Goal: Transaction & Acquisition: Purchase product/service

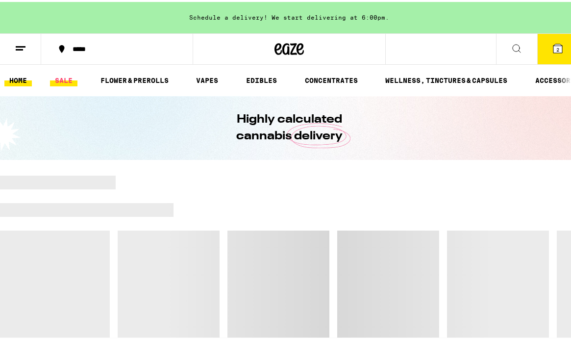
click at [63, 77] on link "SALE" at bounding box center [63, 79] width 27 height 12
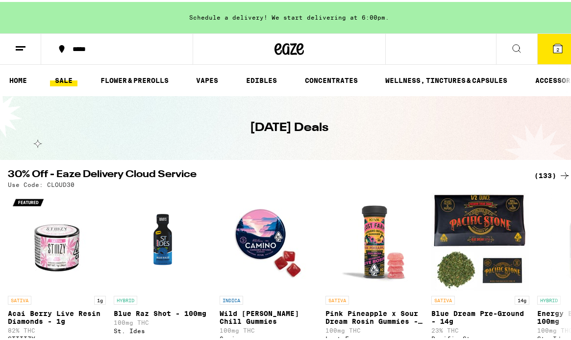
click at [332, 18] on div "Schedule a delivery! We start delivering at 6:00pm." at bounding box center [289, 15] width 579 height 31
click at [98, 49] on div "*****" at bounding box center [122, 47] width 109 height 7
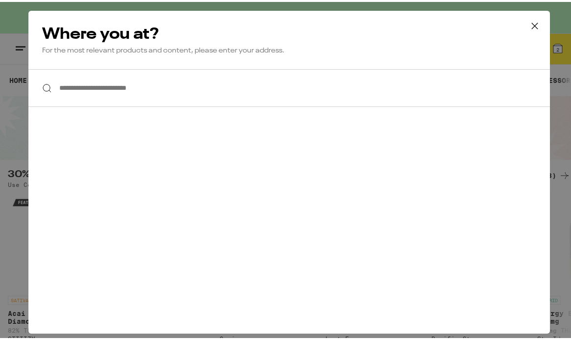
click at [122, 84] on input "**********" at bounding box center [289, 86] width 522 height 38
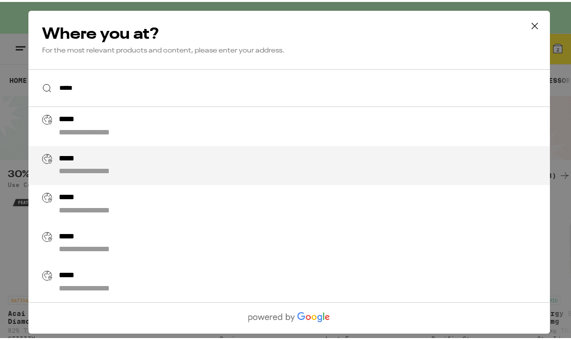
click at [106, 173] on div "**********" at bounding box center [102, 170] width 86 height 10
type input "**********"
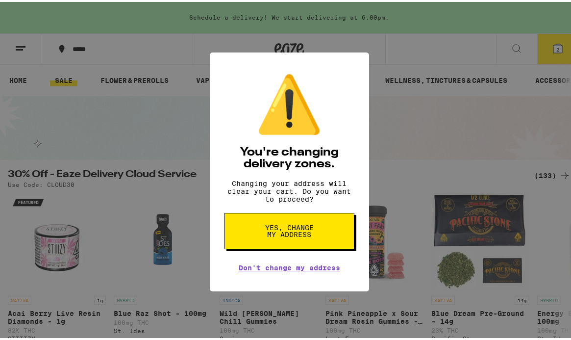
click at [302, 236] on span "Yes, change my address" at bounding box center [289, 229] width 51 height 14
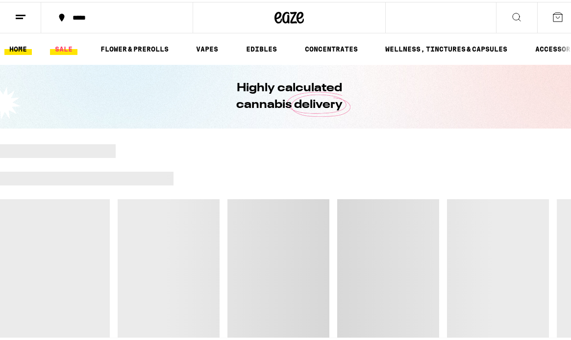
click at [69, 48] on link "SALE" at bounding box center [63, 47] width 27 height 12
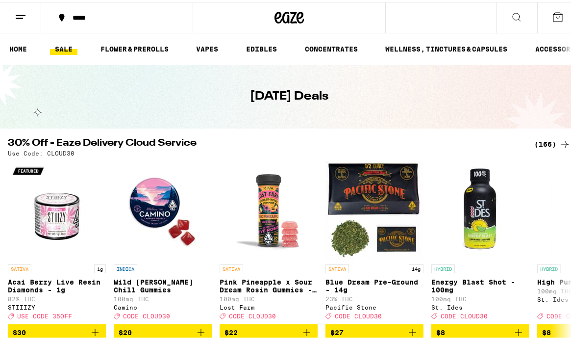
click at [559, 143] on icon at bounding box center [565, 142] width 12 height 12
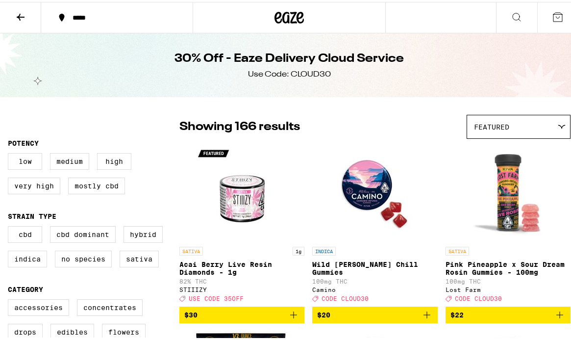
scroll to position [98, 0]
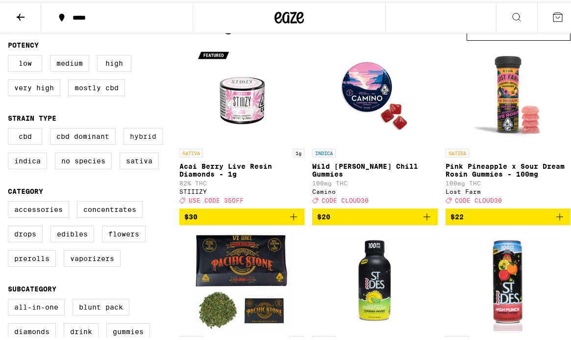
click at [157, 132] on label "Hybrid" at bounding box center [143, 134] width 39 height 17
click at [10, 128] on input "Hybrid" at bounding box center [10, 128] width 0 height 0
checkbox input "true"
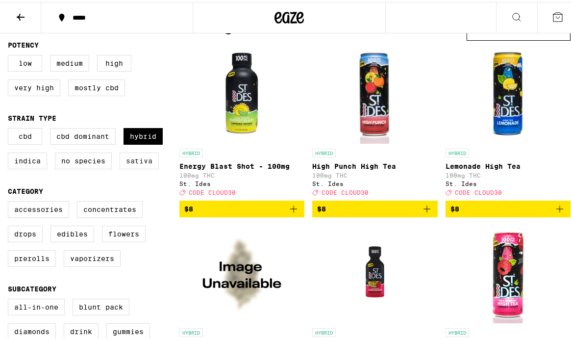
click at [150, 164] on label "Sativa" at bounding box center [139, 159] width 39 height 17
click at [10, 128] on input "Sativa" at bounding box center [10, 128] width 0 height 0
checkbox input "true"
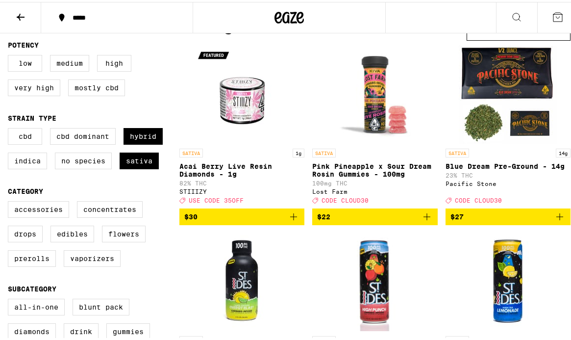
drag, startPoint x: 104, startPoint y: 276, endPoint x: 110, endPoint y: 269, distance: 9.1
click at [105, 273] on div "Accessories Concentrates Drops Edibles Flowers Prerolls Vaporizers" at bounding box center [94, 236] width 172 height 74
click at [110, 265] on label "Vaporizers" at bounding box center [92, 256] width 57 height 17
click at [10, 201] on input "Vaporizers" at bounding box center [10, 201] width 0 height 0
checkbox input "true"
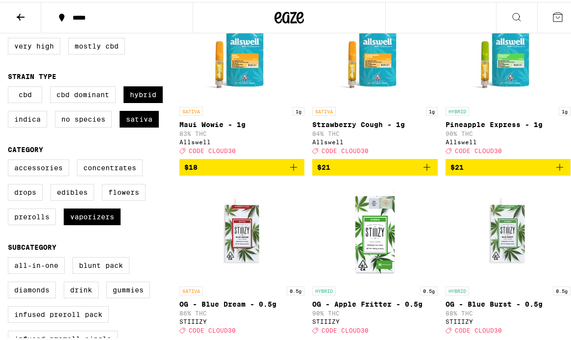
scroll to position [49, 0]
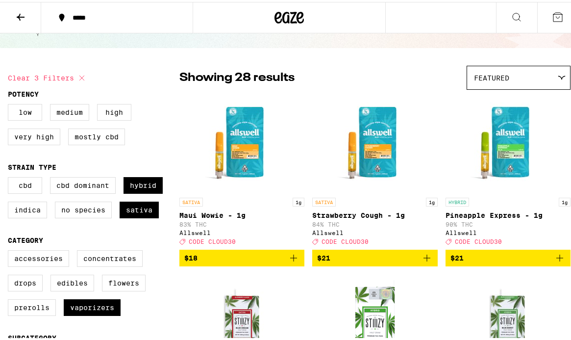
click at [295, 262] on icon "Add to bag" at bounding box center [294, 256] width 12 height 12
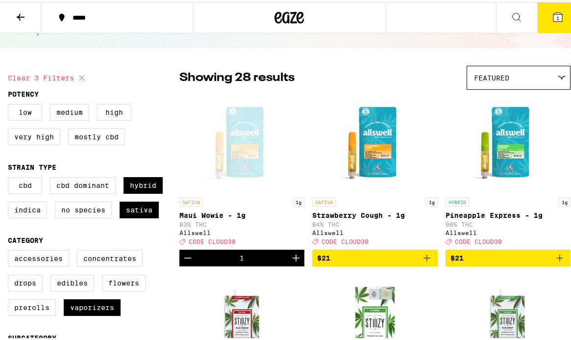
scroll to position [80, 0]
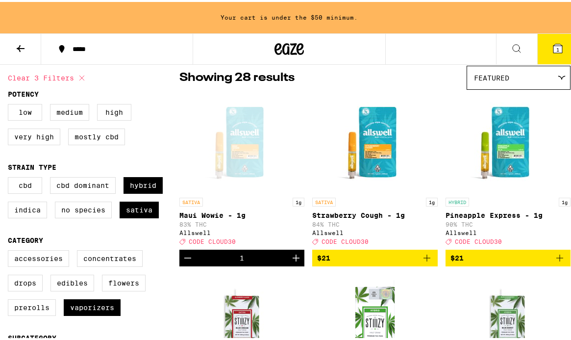
click at [554, 261] on icon "Add to bag" at bounding box center [560, 256] width 12 height 12
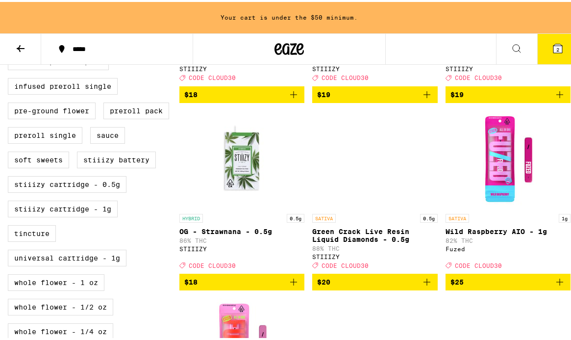
scroll to position [473, 0]
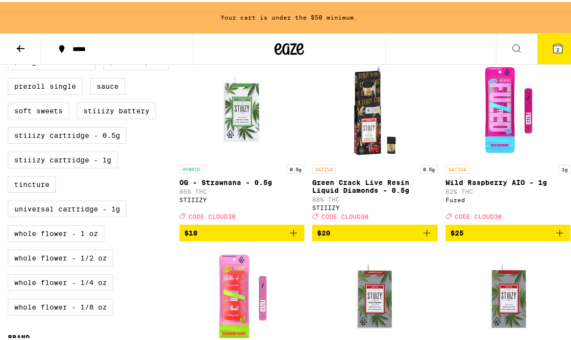
click at [556, 237] on icon "Add to bag" at bounding box center [560, 231] width 12 height 12
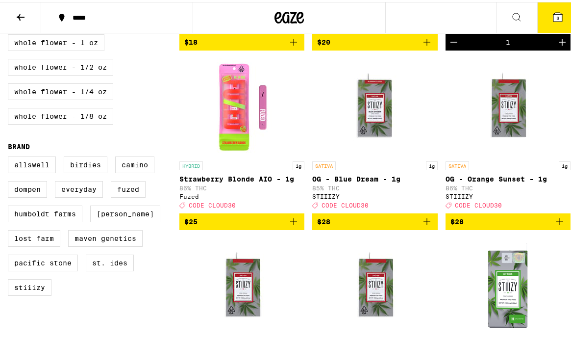
scroll to position [638, 0]
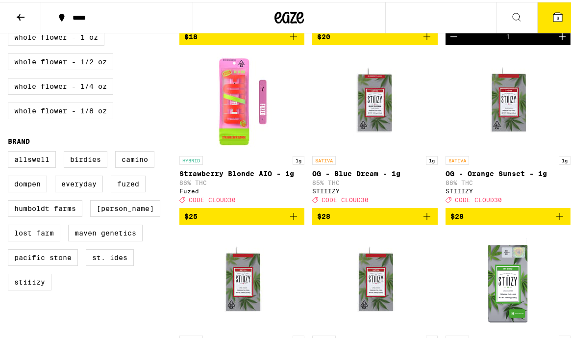
click at [291, 220] on icon "Add to bag" at bounding box center [294, 214] width 12 height 12
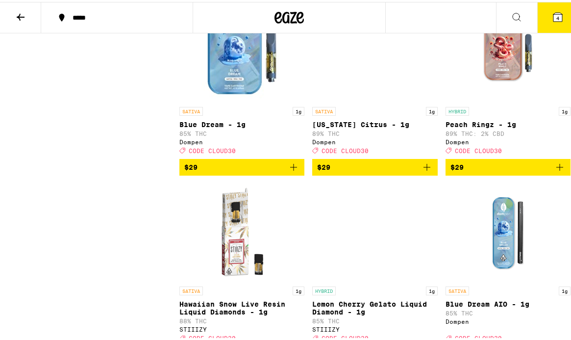
scroll to position [1226, 0]
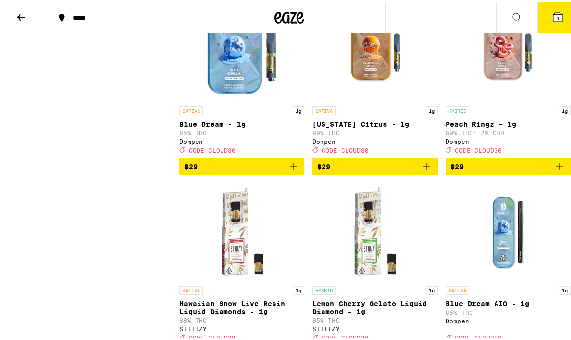
click at [428, 171] on icon "Add to bag" at bounding box center [427, 165] width 12 height 12
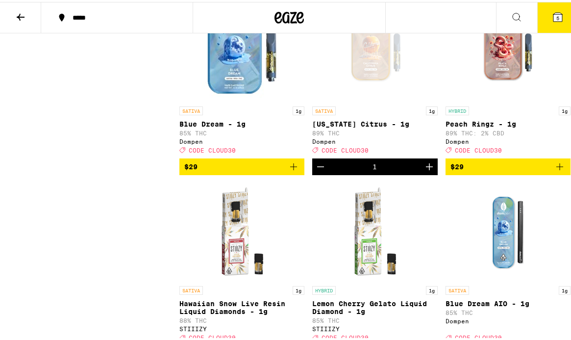
click at [554, 171] on icon "Add to bag" at bounding box center [560, 165] width 12 height 12
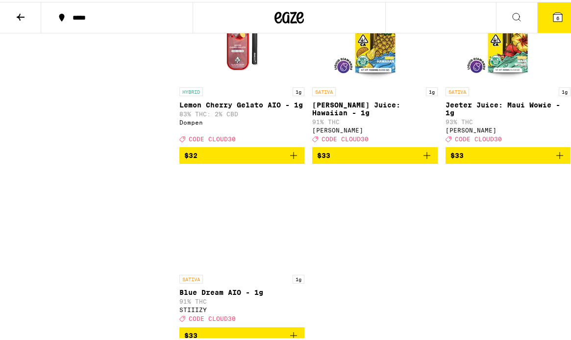
scroll to position [1521, 0]
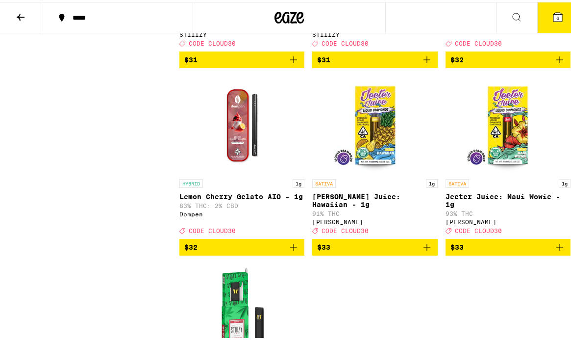
click at [557, 15] on span "6" at bounding box center [558, 16] width 3 height 6
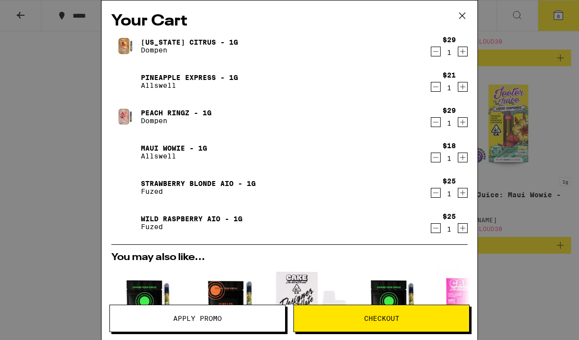
drag, startPoint x: 465, startPoint y: 14, endPoint x: 430, endPoint y: 31, distance: 39.9
click at [465, 14] on icon at bounding box center [462, 15] width 15 height 15
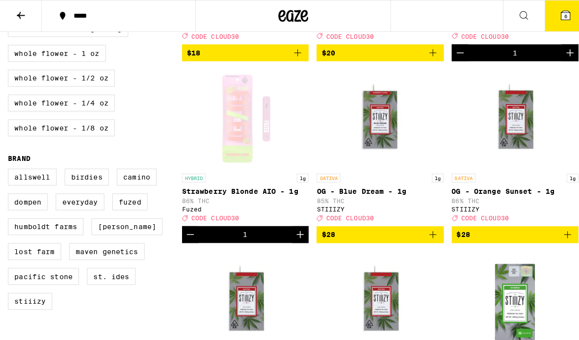
scroll to position [540, 0]
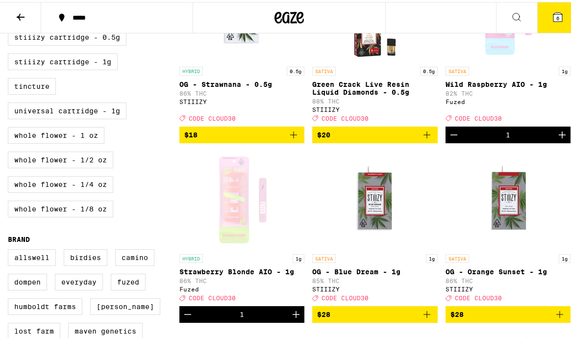
click at [544, 18] on button "6" at bounding box center [558, 15] width 41 height 30
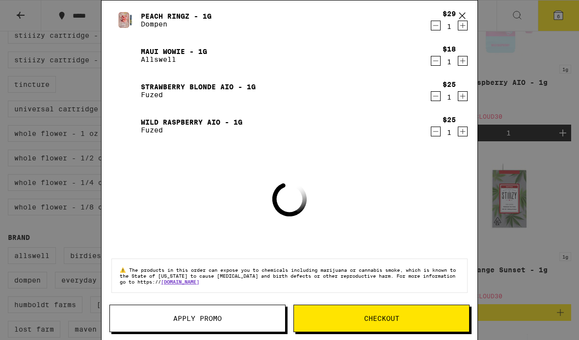
click at [238, 318] on span "Apply Promo" at bounding box center [197, 318] width 175 height 7
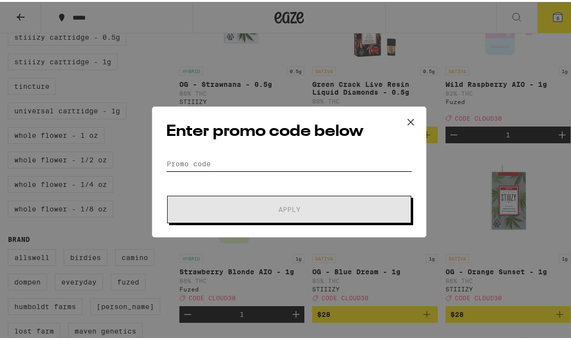
click at [252, 161] on input "Promo Code" at bounding box center [289, 162] width 246 height 15
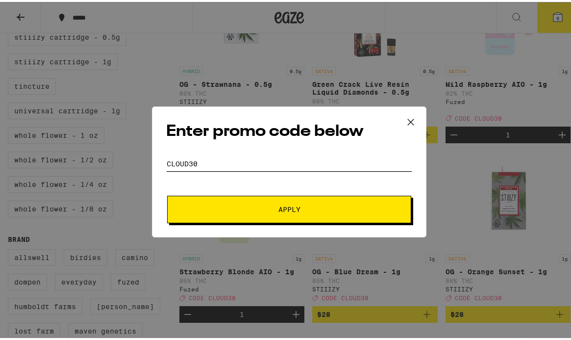
type input "cloud30"
click at [261, 201] on button "Apply" at bounding box center [289, 207] width 244 height 27
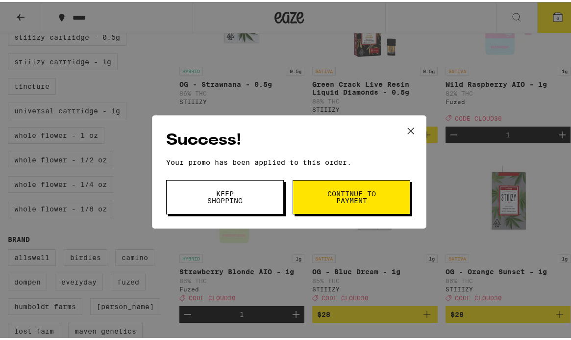
click at [353, 181] on button "Continue to payment" at bounding box center [352, 195] width 118 height 34
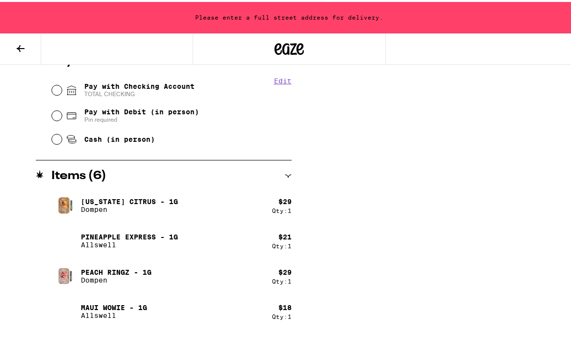
scroll to position [504, 0]
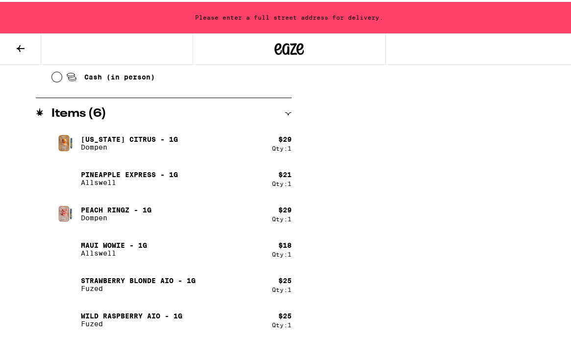
drag, startPoint x: 329, startPoint y: 339, endPoint x: 330, endPoint y: 348, distance: 9.3
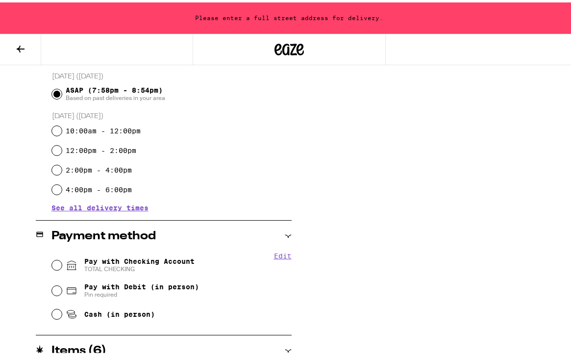
click at [431, 169] on div "Subtotal $147.00 Delivery $5.00 Free delivery for $75+ orders! Taxes & Fees Mor…" at bounding box center [445, 230] width 196 height 694
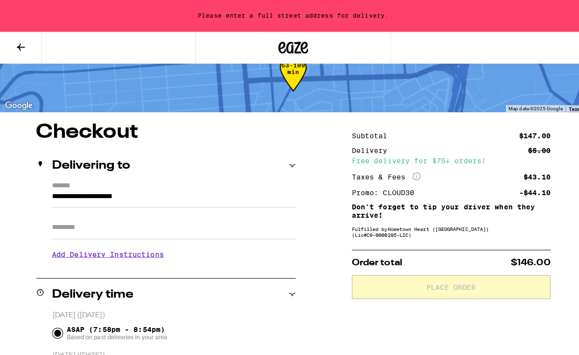
scroll to position [0, 0]
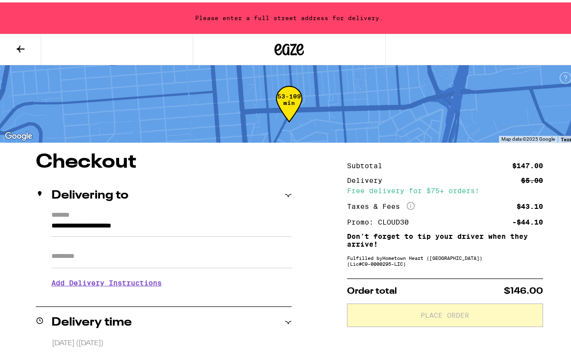
click at [21, 40] on button at bounding box center [20, 47] width 41 height 31
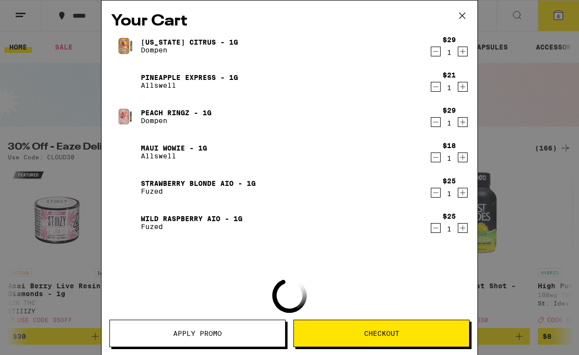
click at [464, 14] on icon at bounding box center [462, 15] width 15 height 15
click at [458, 17] on icon at bounding box center [462, 15] width 15 height 15
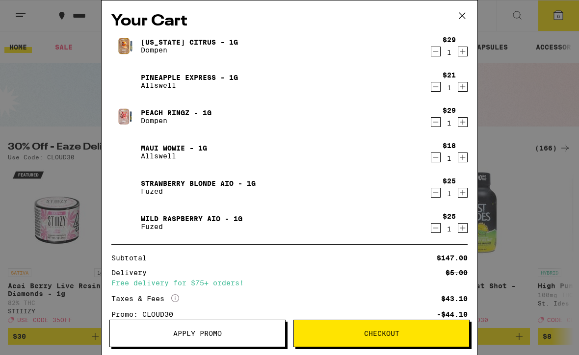
click at [462, 15] on icon at bounding box center [462, 15] width 15 height 15
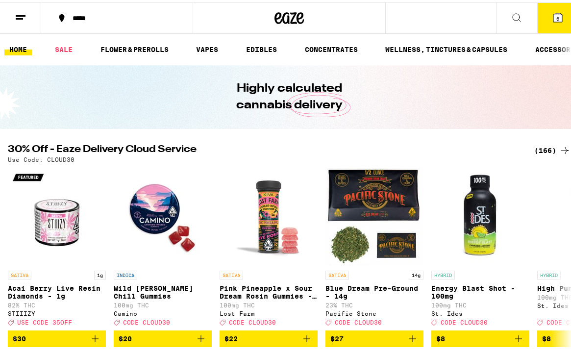
click at [548, 11] on div "Your Cart [US_STATE] Citrus - 1g Dompen $29 1 Pineapple Express - 1g Allswell $…" at bounding box center [289, 177] width 579 height 355
click at [543, 17] on button "6" at bounding box center [558, 15] width 41 height 30
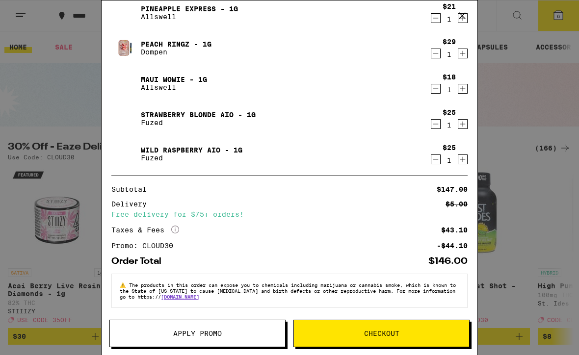
click at [209, 327] on button "Apply Promo" at bounding box center [197, 333] width 176 height 27
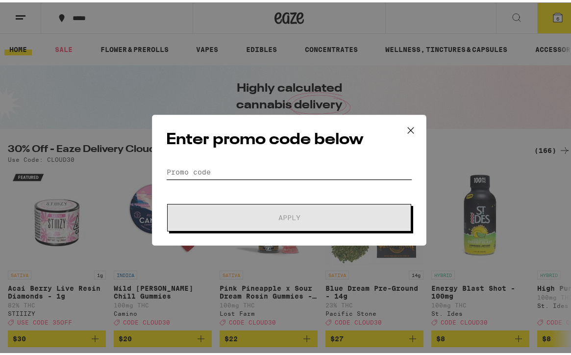
click at [248, 168] on input "Promo Code" at bounding box center [289, 169] width 246 height 15
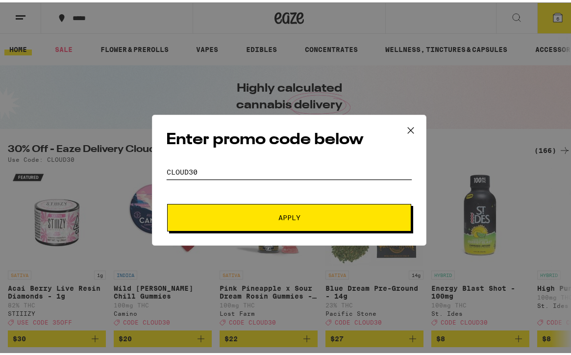
type input "cloud30"
click at [235, 217] on span "Apply" at bounding box center [289, 215] width 177 height 7
